Goal: Information Seeking & Learning: Learn about a topic

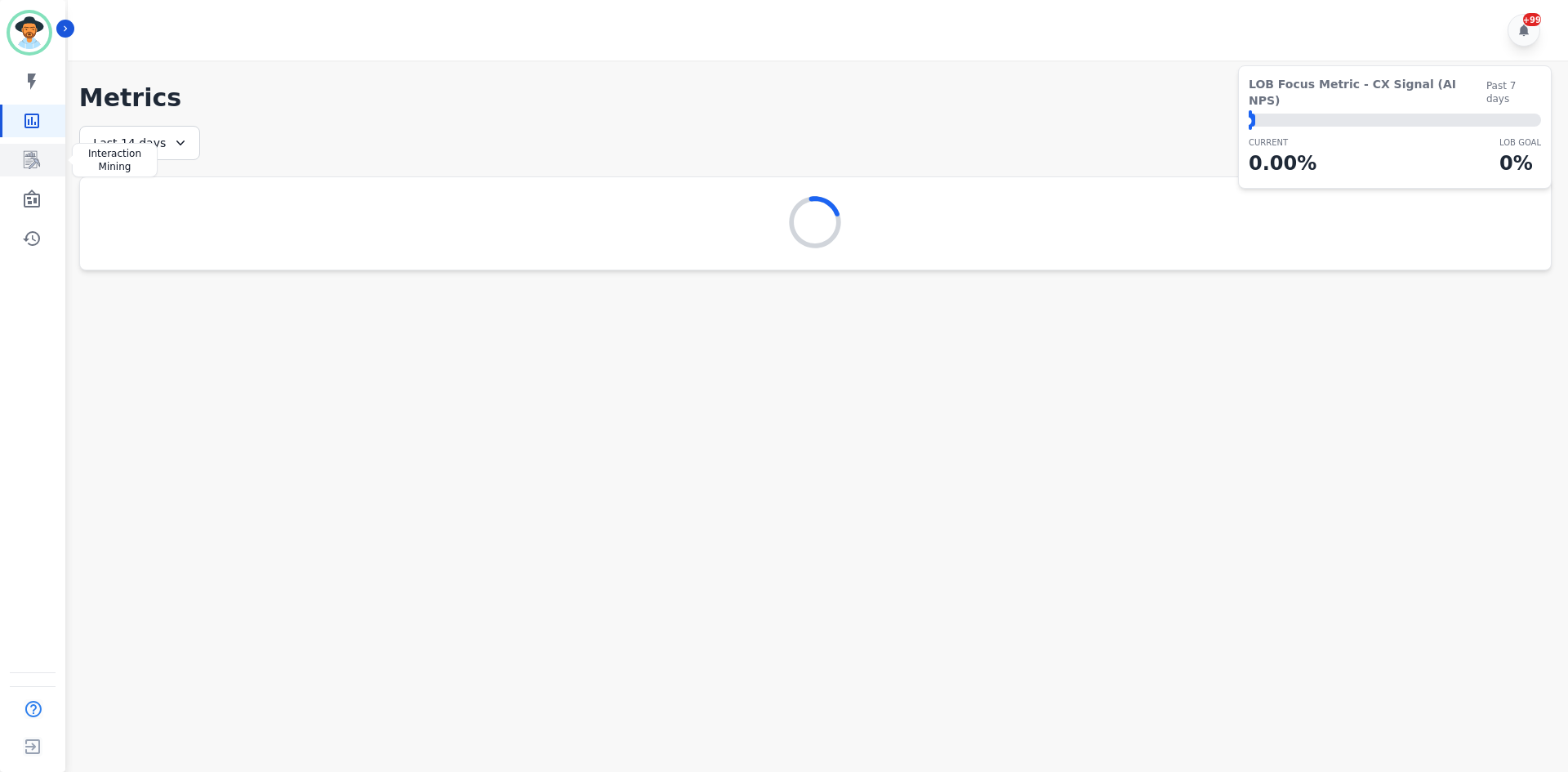
click at [31, 170] on link "Sidebar" at bounding box center [34, 159] width 63 height 32
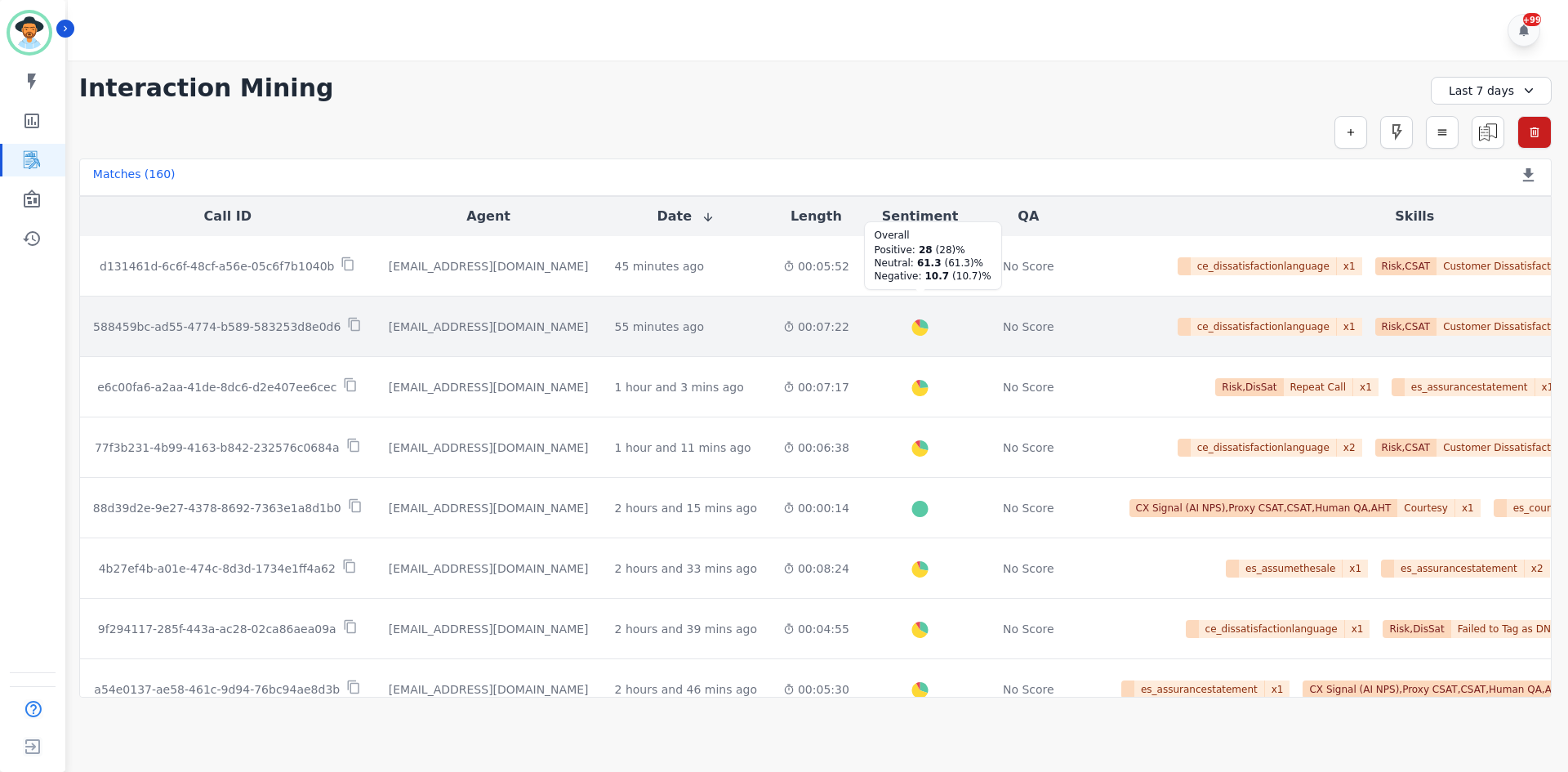
click at [893, 343] on icon "Created with Highcharts 10.2.0" at bounding box center [919, 330] width 53 height 53
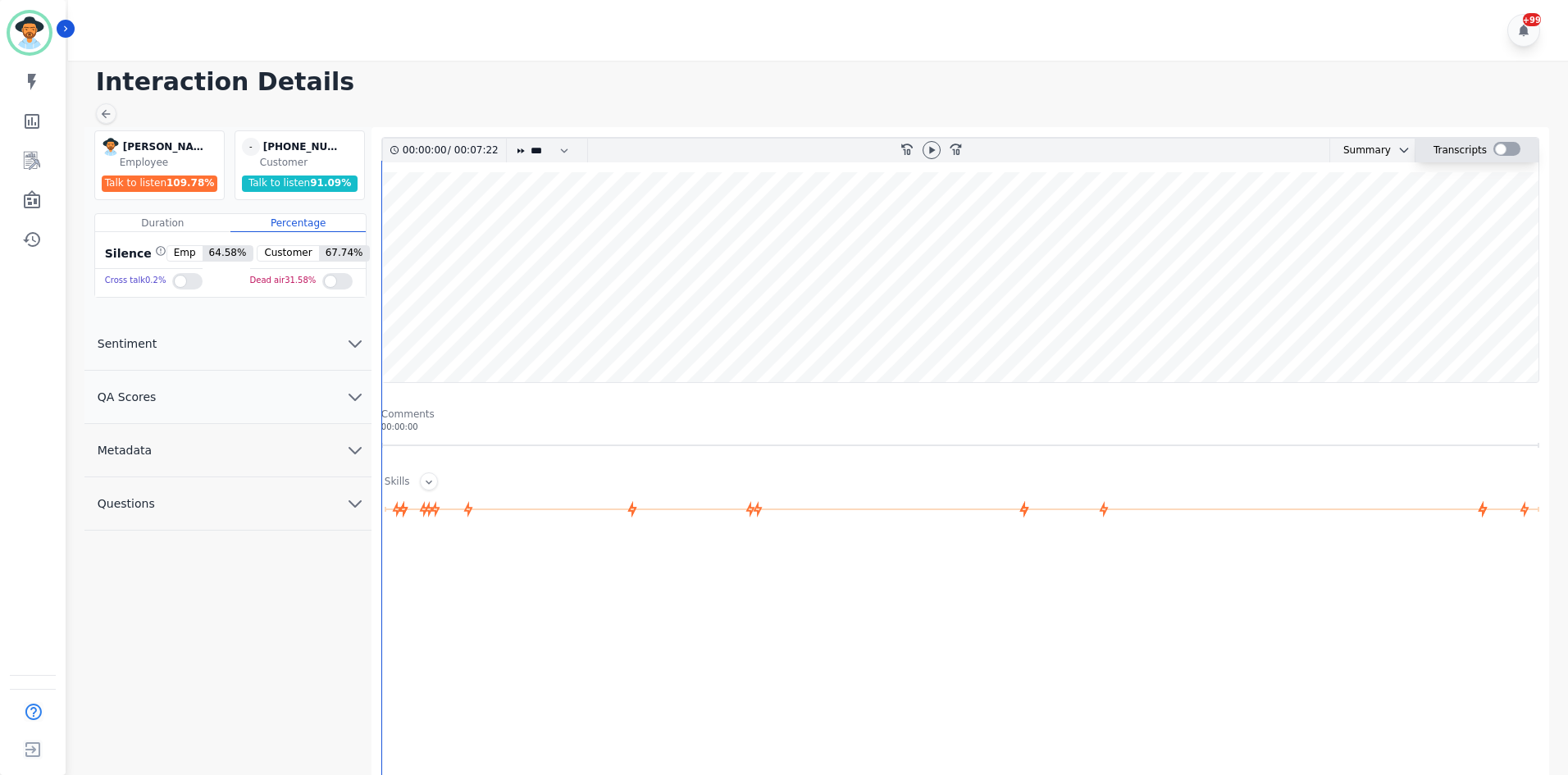
click at [1498, 148] on div at bounding box center [1507, 149] width 27 height 14
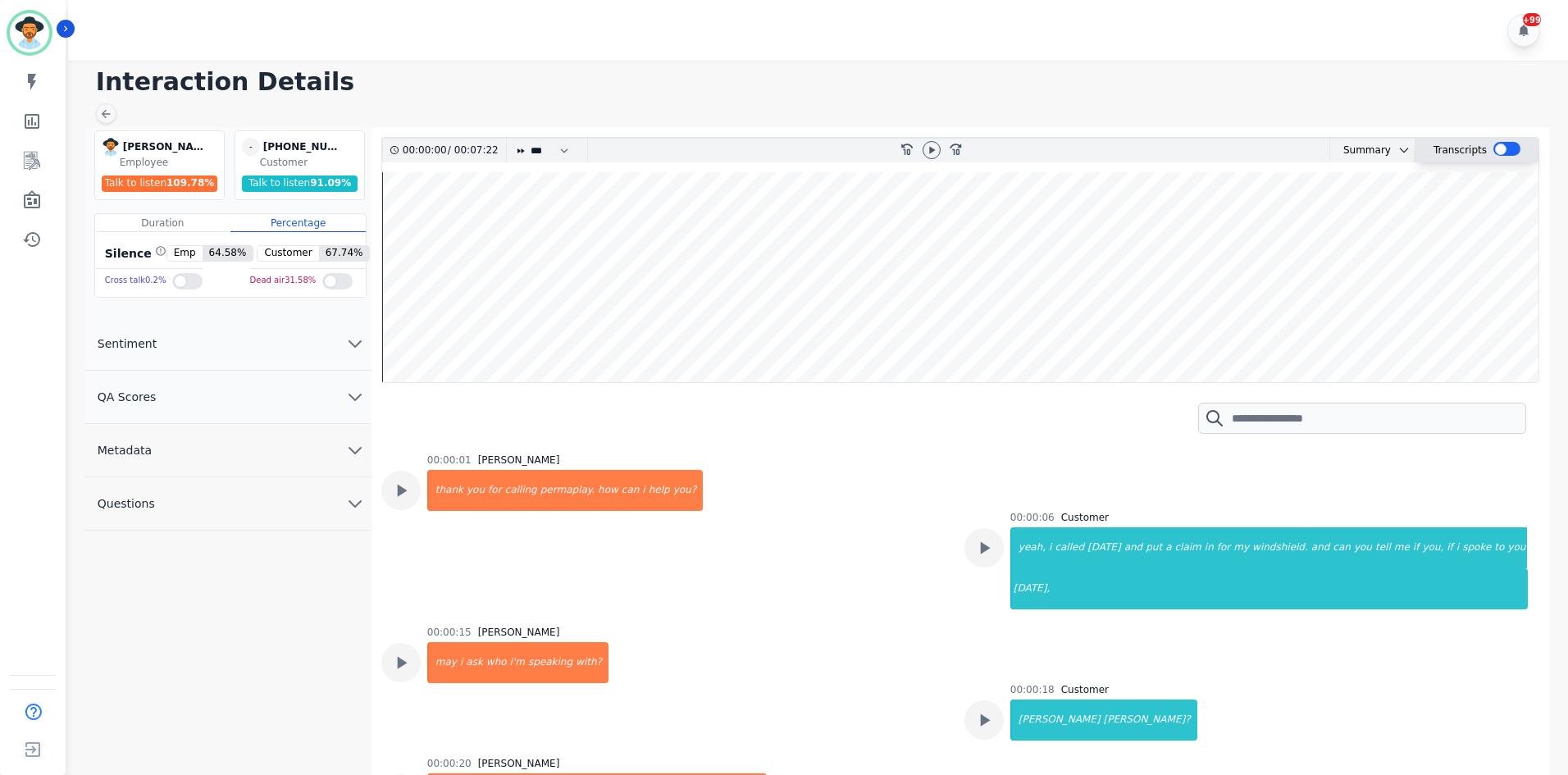
click at [1498, 148] on div at bounding box center [1507, 149] width 27 height 14
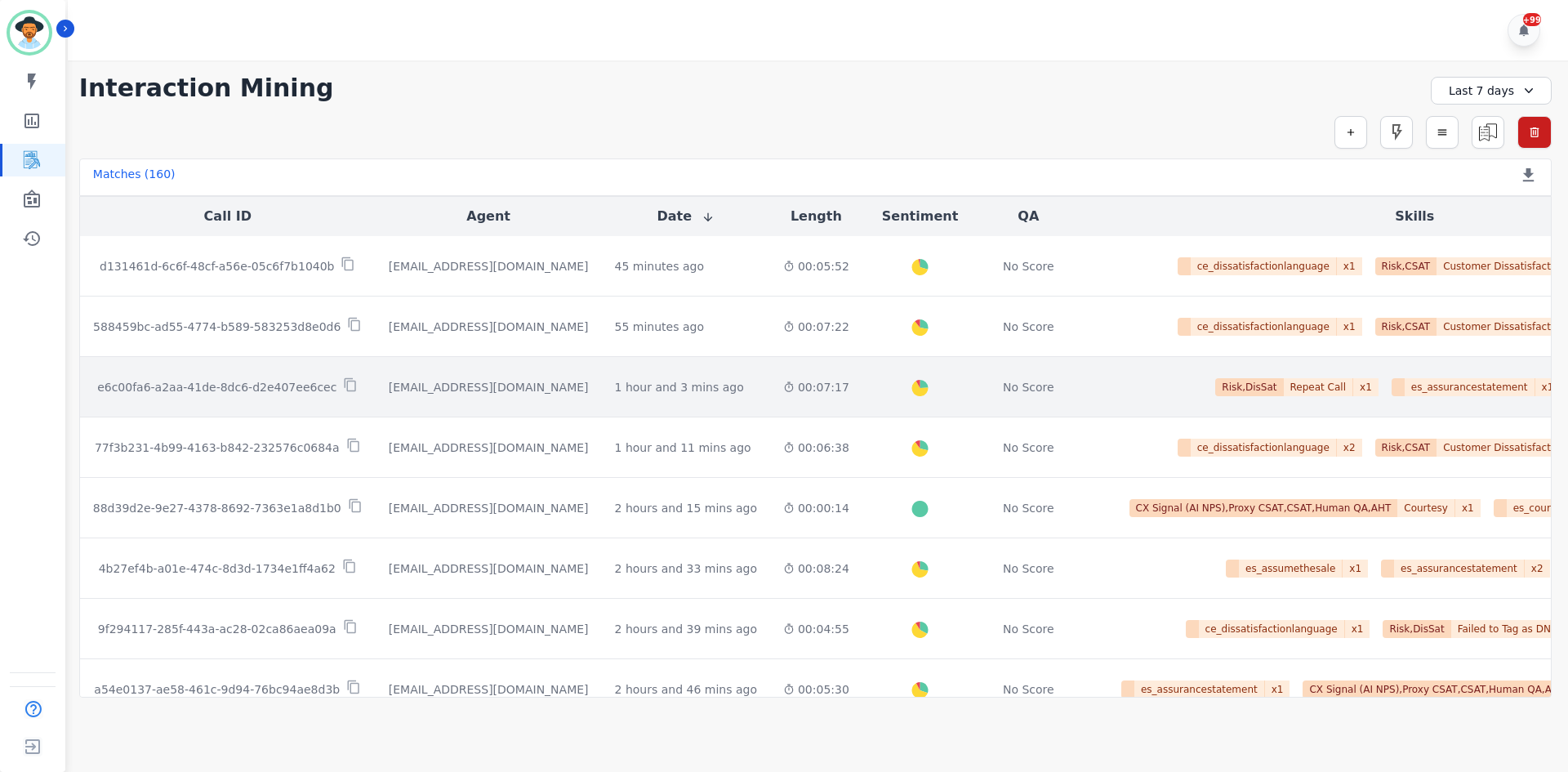
click at [774, 411] on td "00:07:17" at bounding box center [816, 386] width 93 height 60
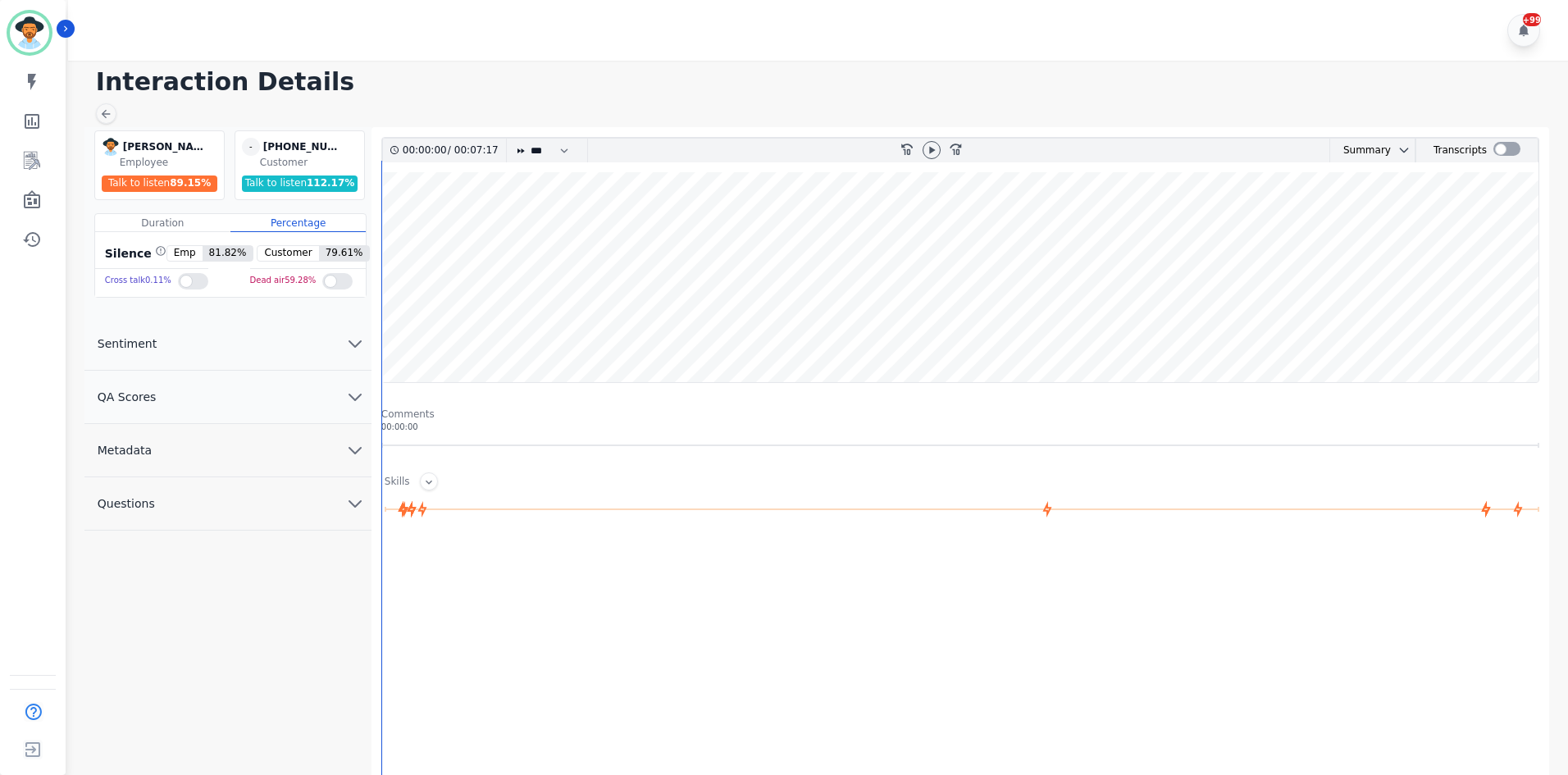
click at [1499, 138] on div "00:00:00 / 00:07:17 * * * **** * *** * **** rewind-10 fast-forward-10 Summary A…" at bounding box center [960, 150] width 1156 height 25
click at [1500, 143] on div at bounding box center [1507, 149] width 27 height 14
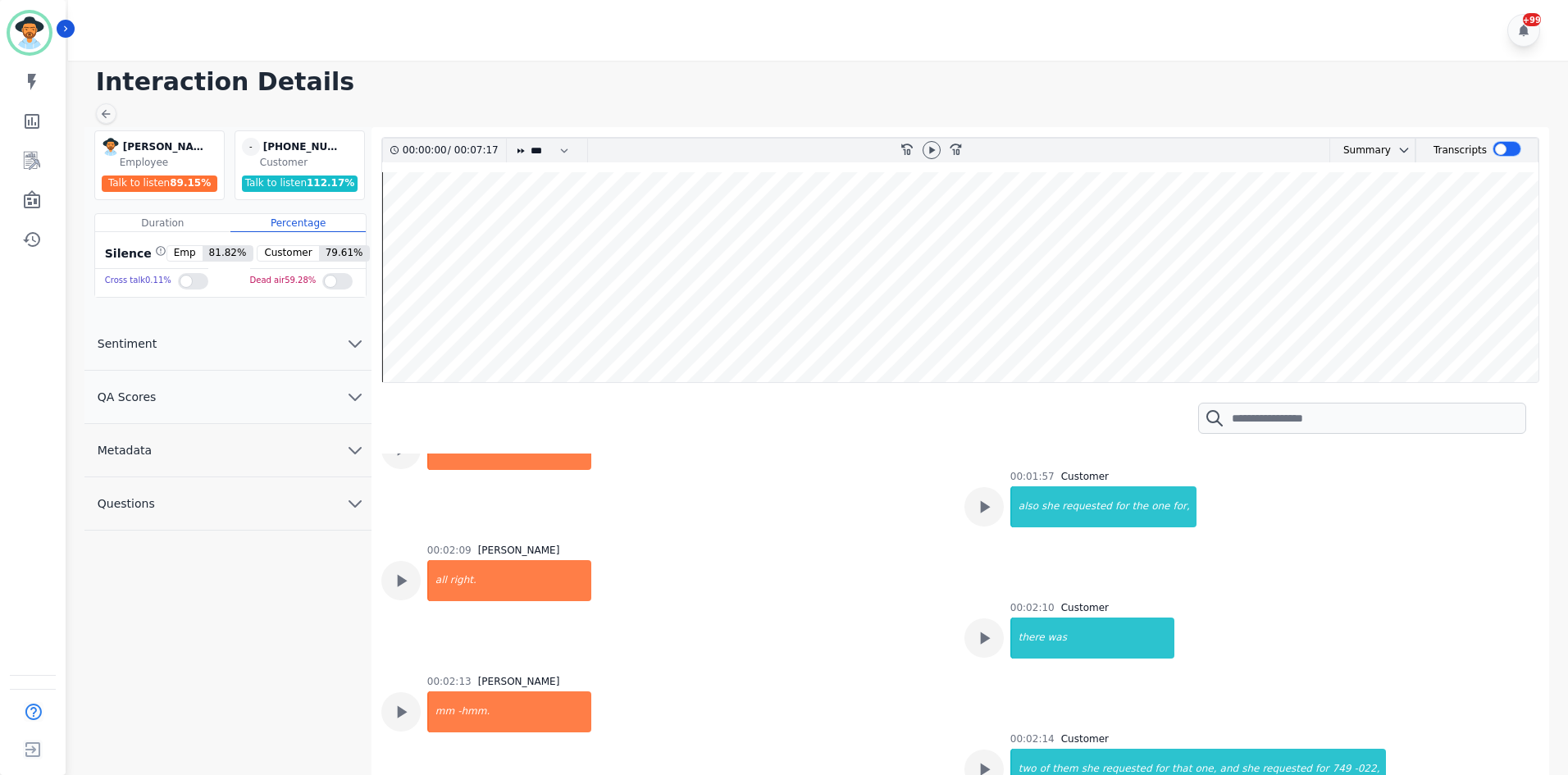
scroll to position [1066, 0]
